Goal: Transaction & Acquisition: Book appointment/travel/reservation

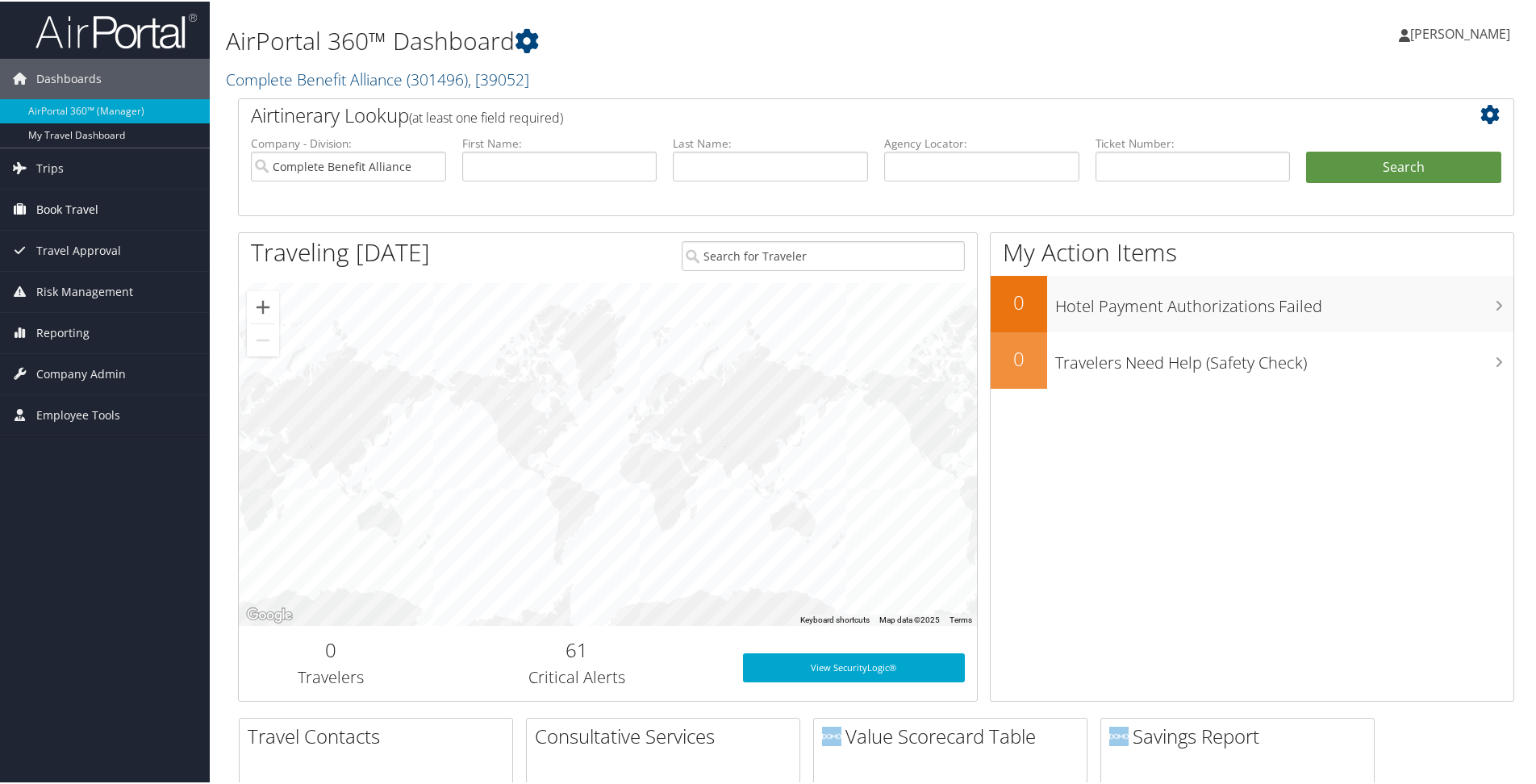
click at [94, 210] on span "Book Travel" at bounding box center [68, 208] width 62 height 40
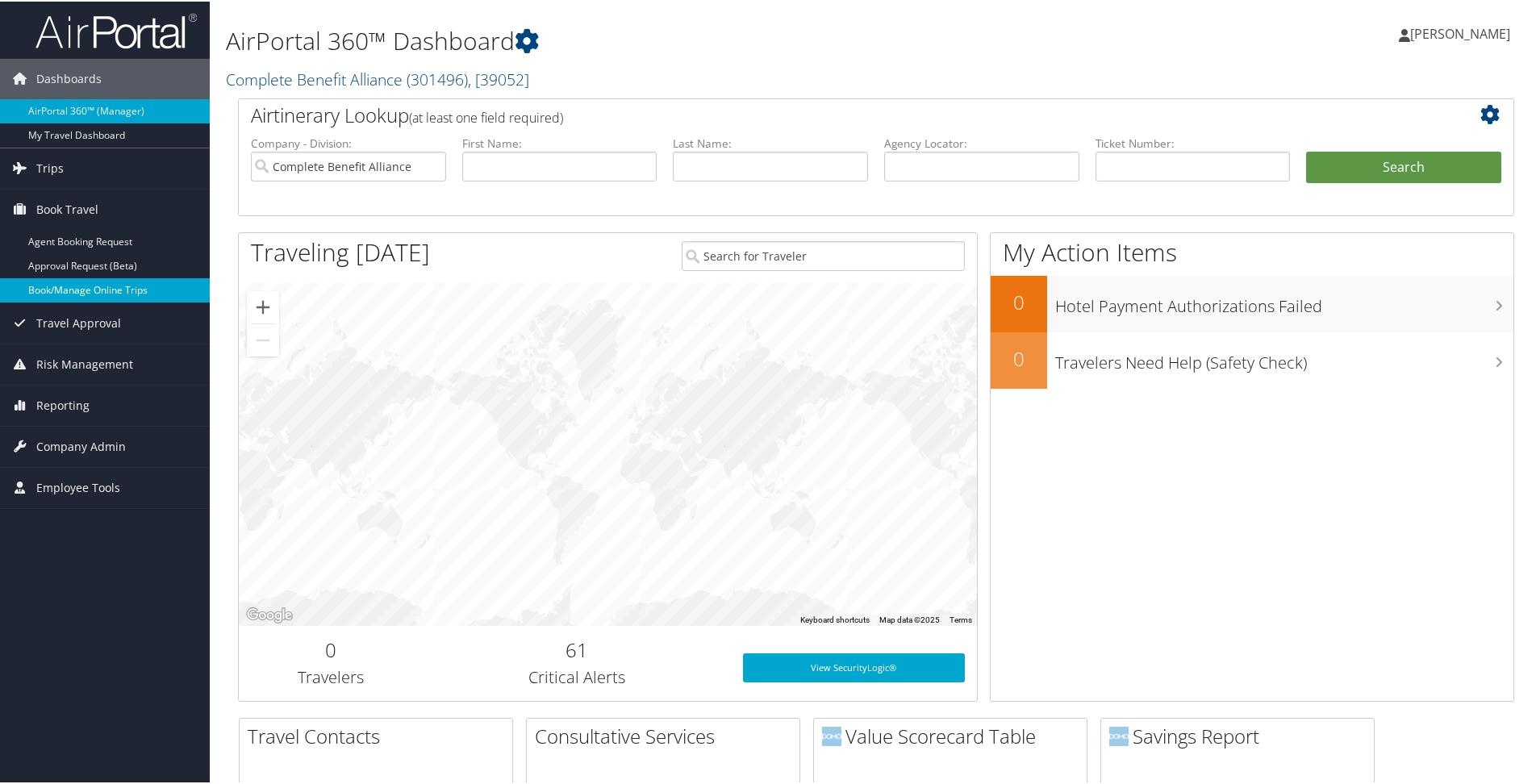
click at [115, 293] on link "Book/Manage Online Trips" at bounding box center [105, 289] width 210 height 24
